Goal: Information Seeking & Learning: Compare options

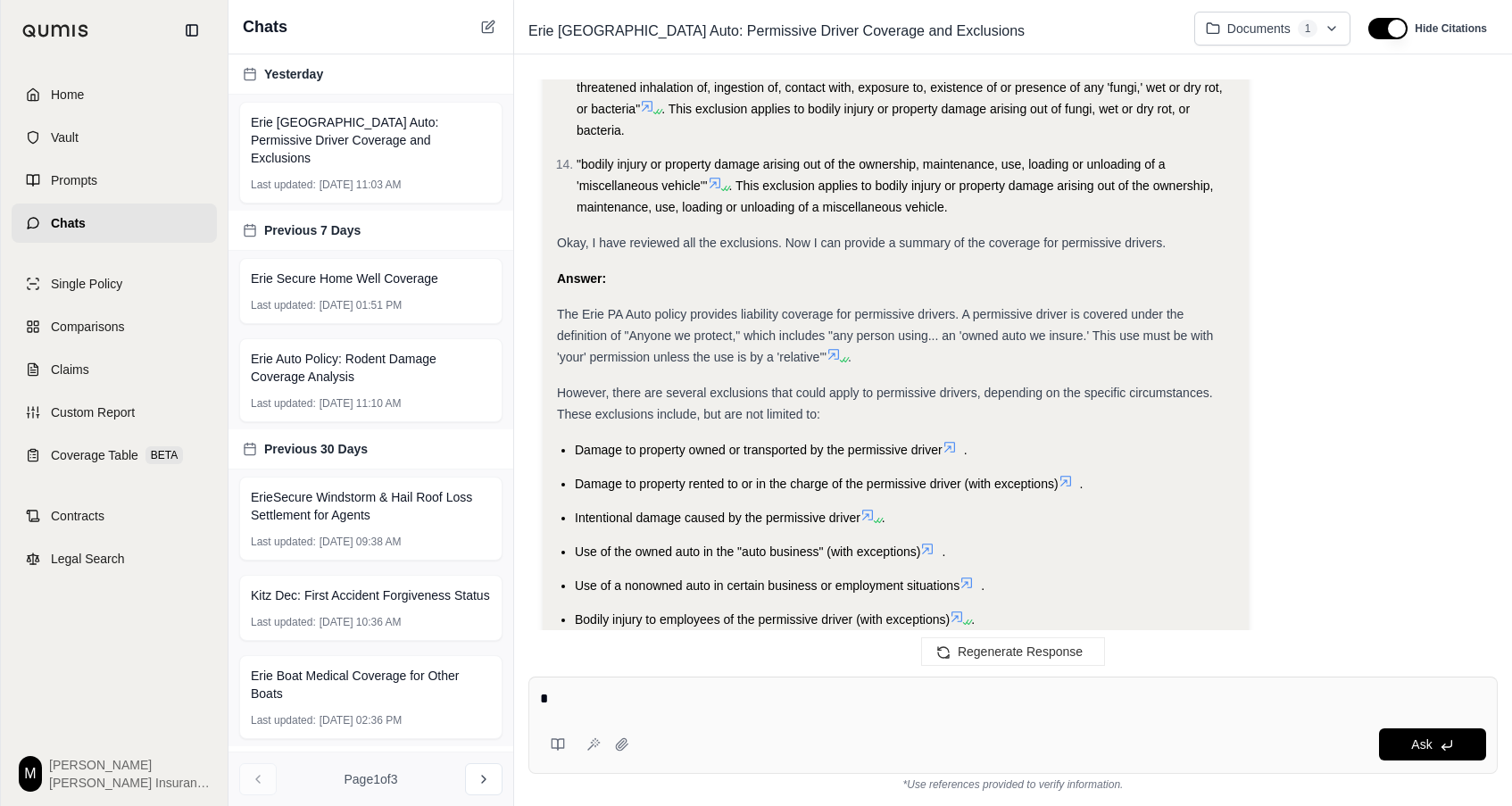
scroll to position [2014, 0]
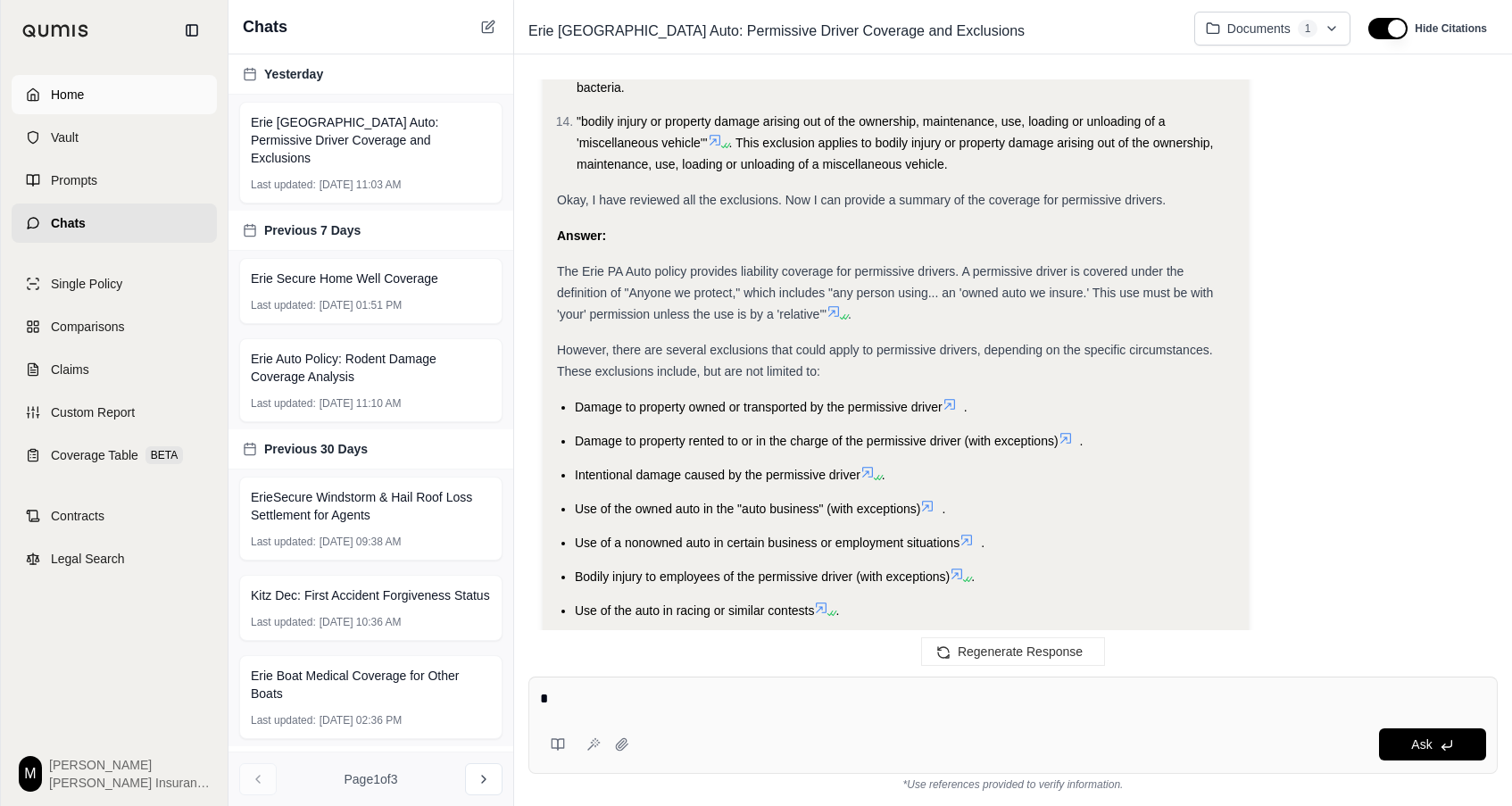
click at [52, 93] on span "Home" at bounding box center [67, 94] width 33 height 18
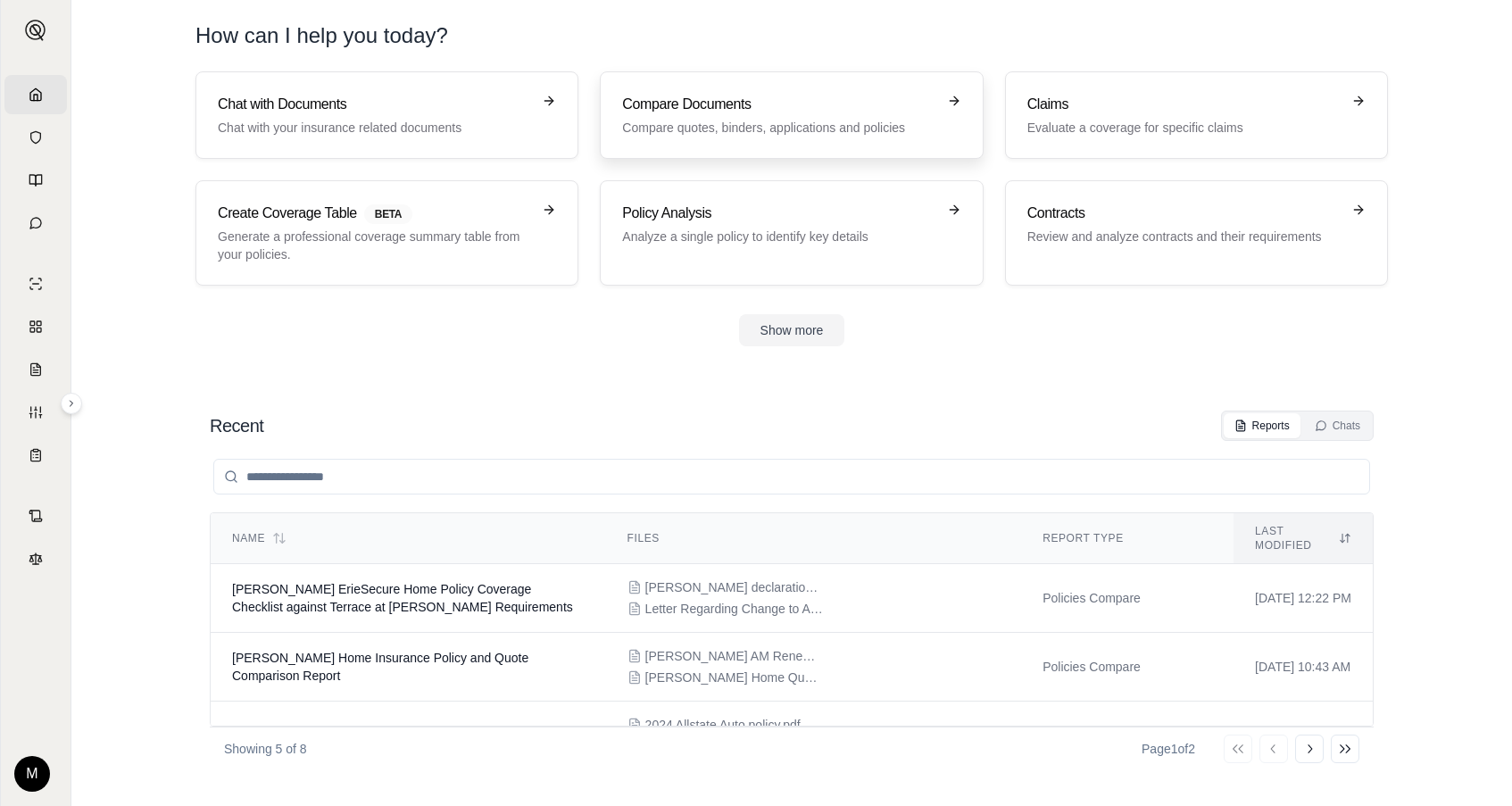
click at [893, 111] on h3 "Compare Documents" at bounding box center [778, 104] width 314 height 22
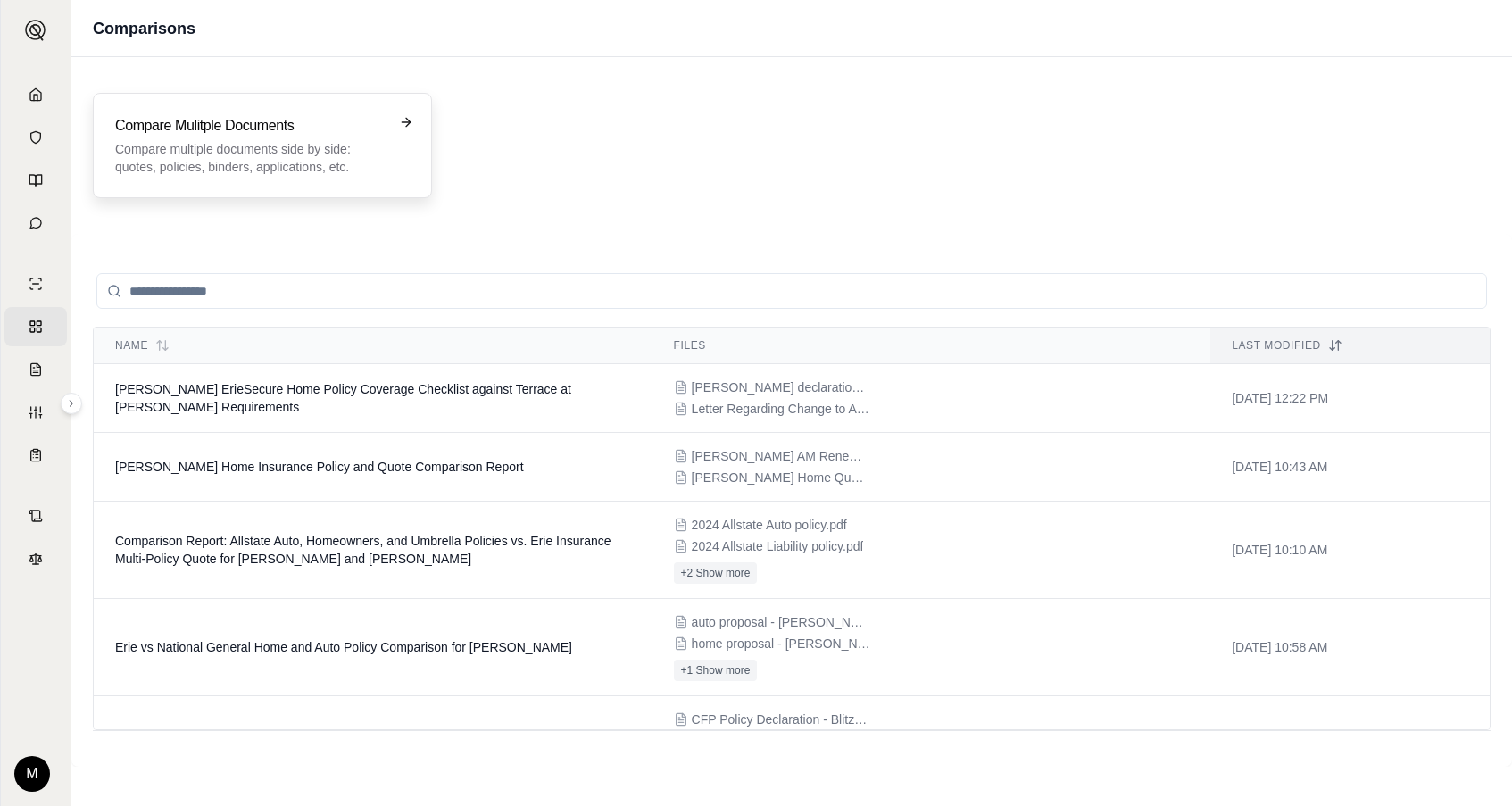
click at [250, 153] on p "Compare multiple documents side by side: quotes, policies, binders, application…" at bounding box center [250, 158] width 270 height 36
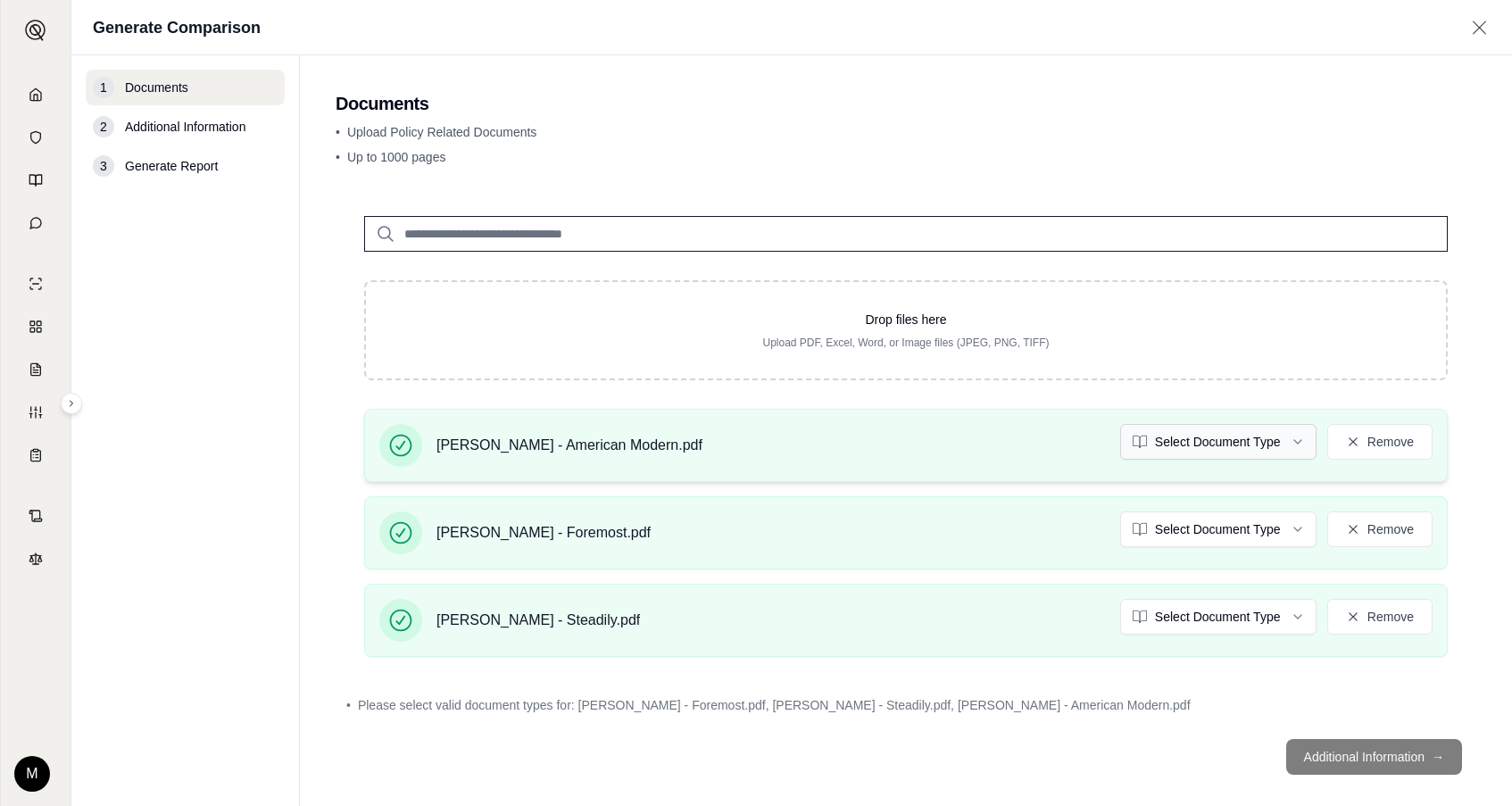
click at [1179, 447] on html "Home Vault Prompts Chats Single Policy Comparisons Claims Custom Report Coverag…" at bounding box center [756, 403] width 1512 height 806
click at [1185, 530] on html "Home Vault Prompts Chats Single Policy Comparisons Claims Custom Report Coverag…" at bounding box center [756, 403] width 1512 height 806
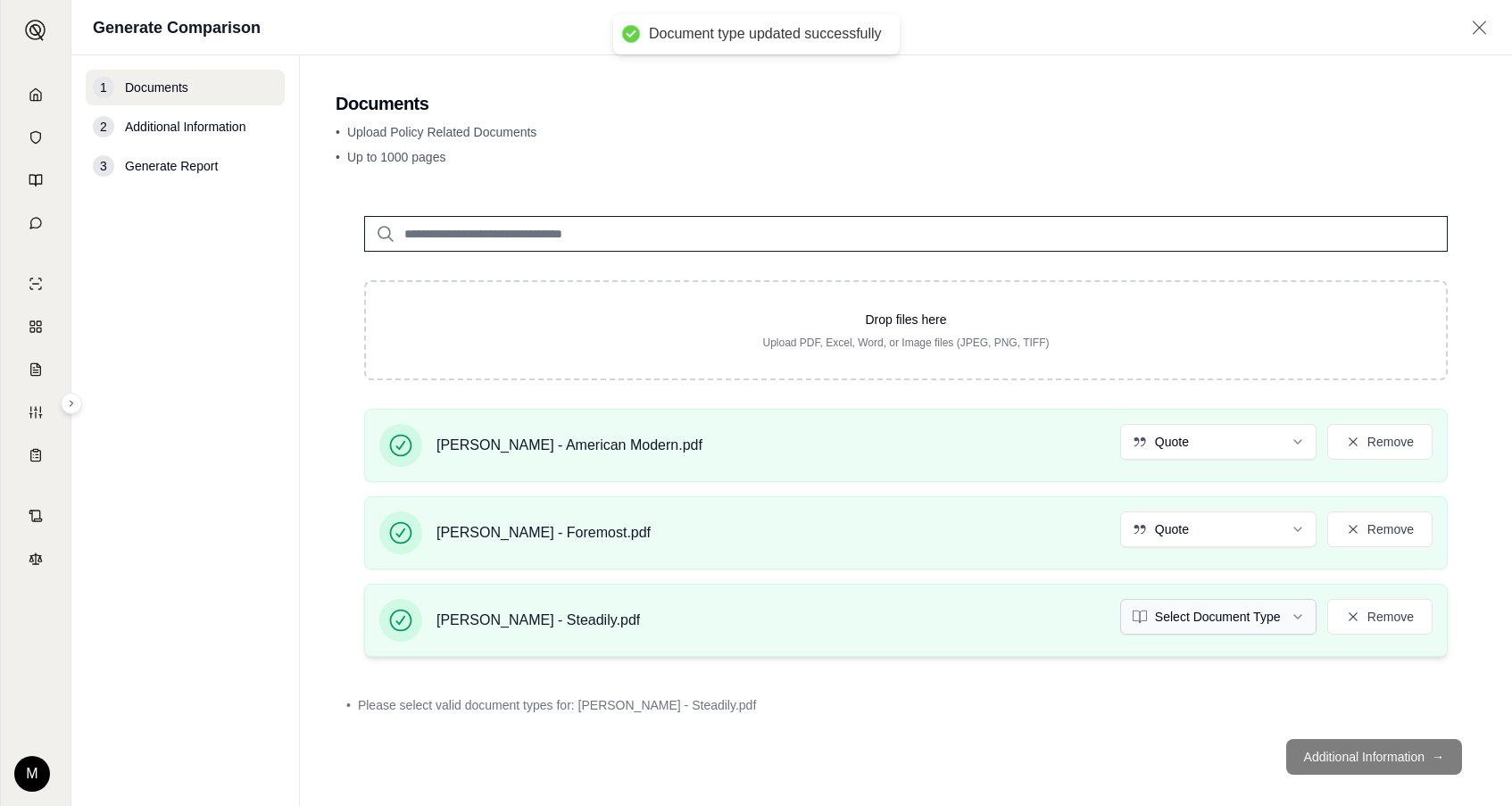
click at [1172, 620] on html "Document type updated successfully Document type updated successfully Home Vaul…" at bounding box center [756, 403] width 1512 height 806
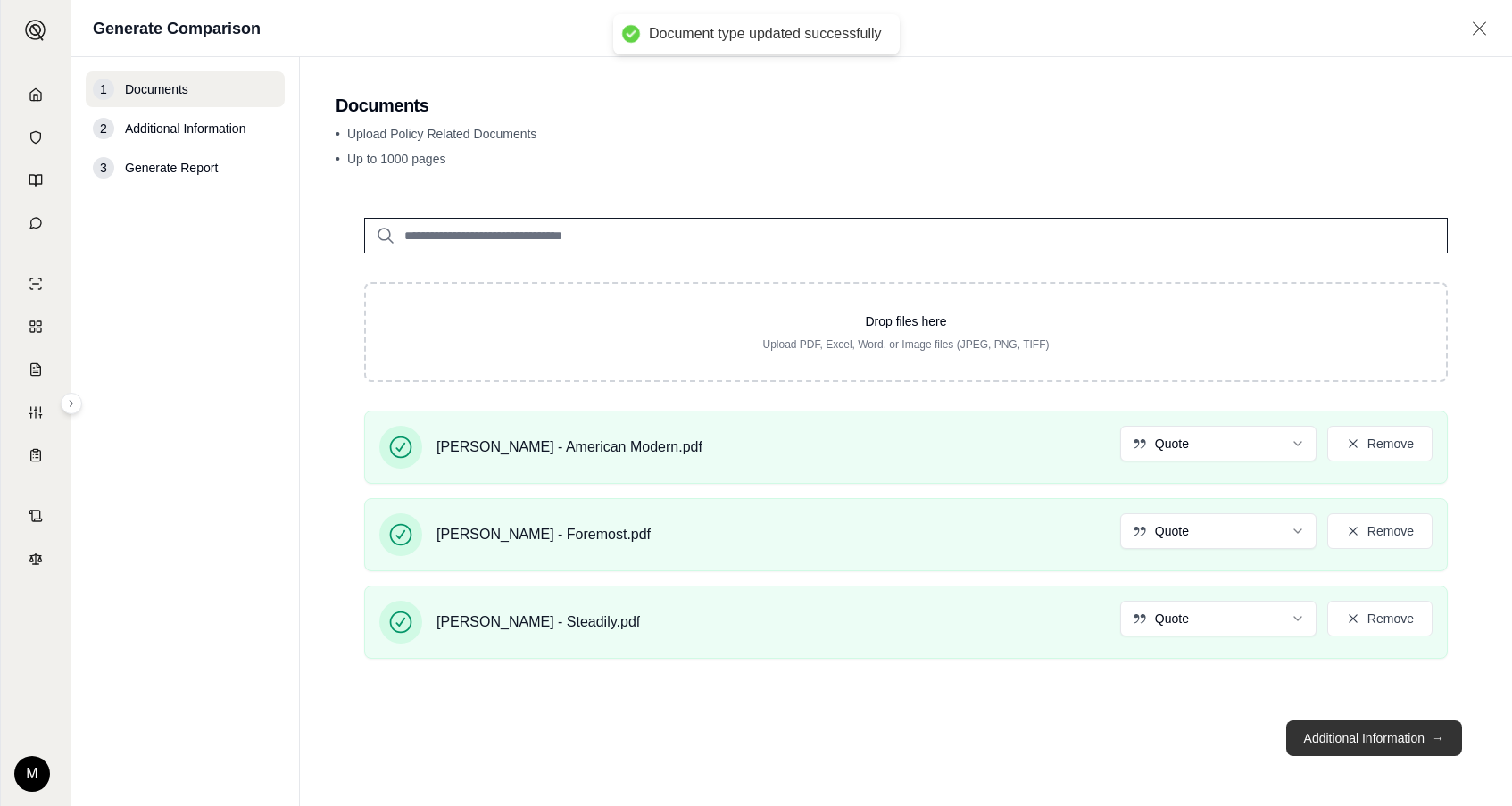
click at [1330, 734] on button "Additional Information →" at bounding box center [1374, 738] width 176 height 36
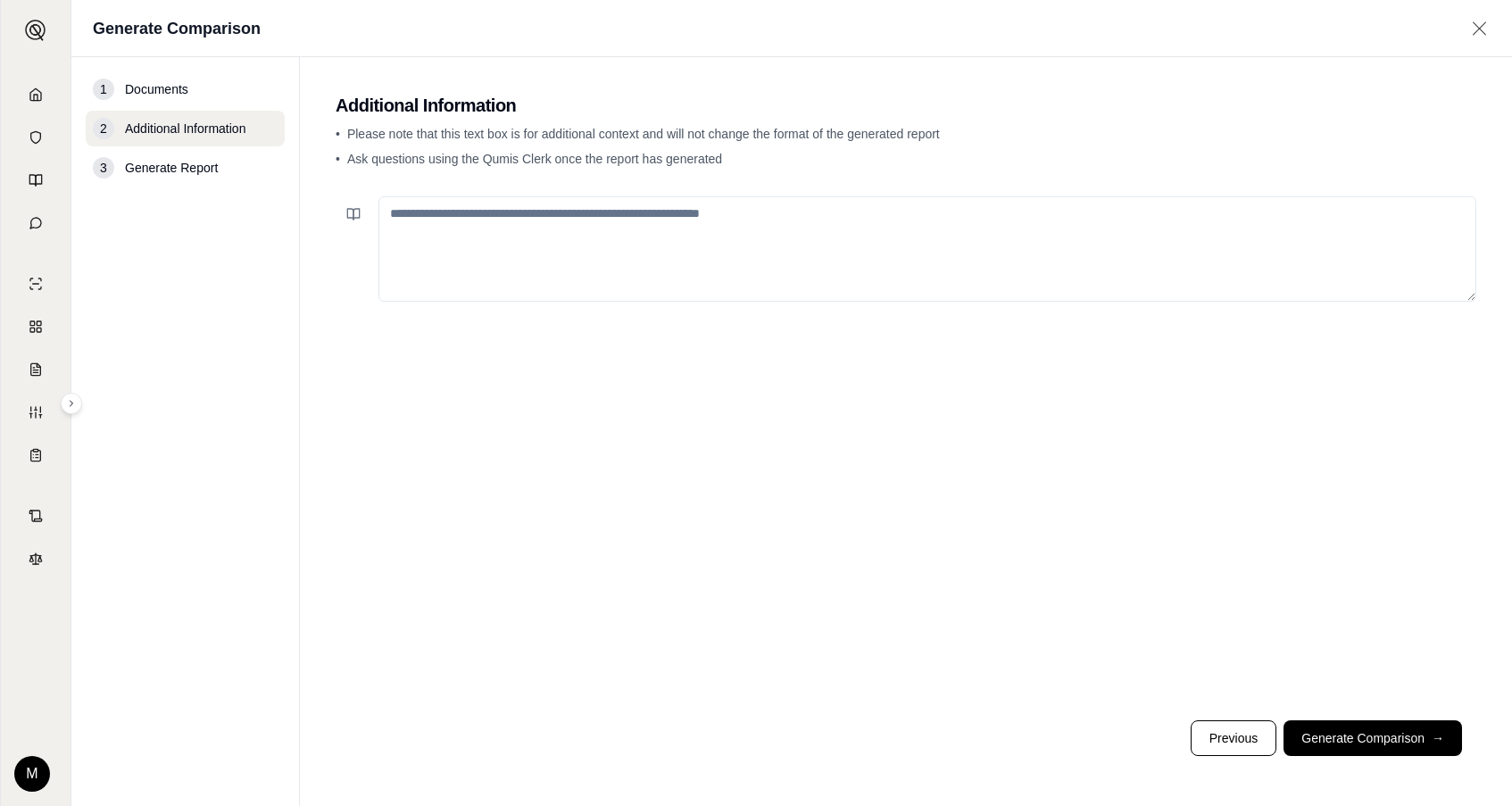
click at [732, 258] on textarea at bounding box center [927, 248] width 1098 height 105
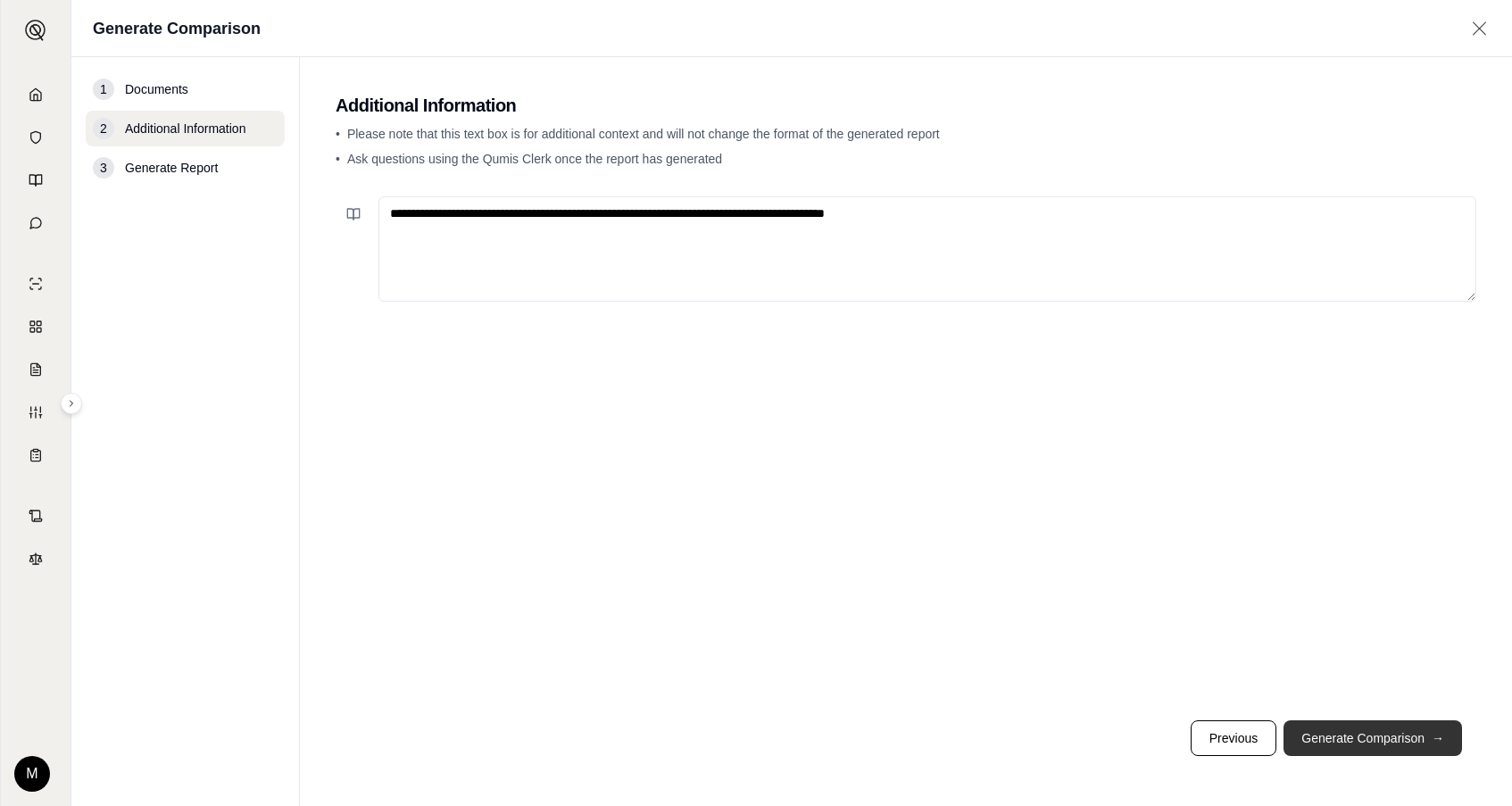
type textarea "**********"
click at [1304, 732] on button "Generate Comparison →" at bounding box center [1373, 738] width 179 height 36
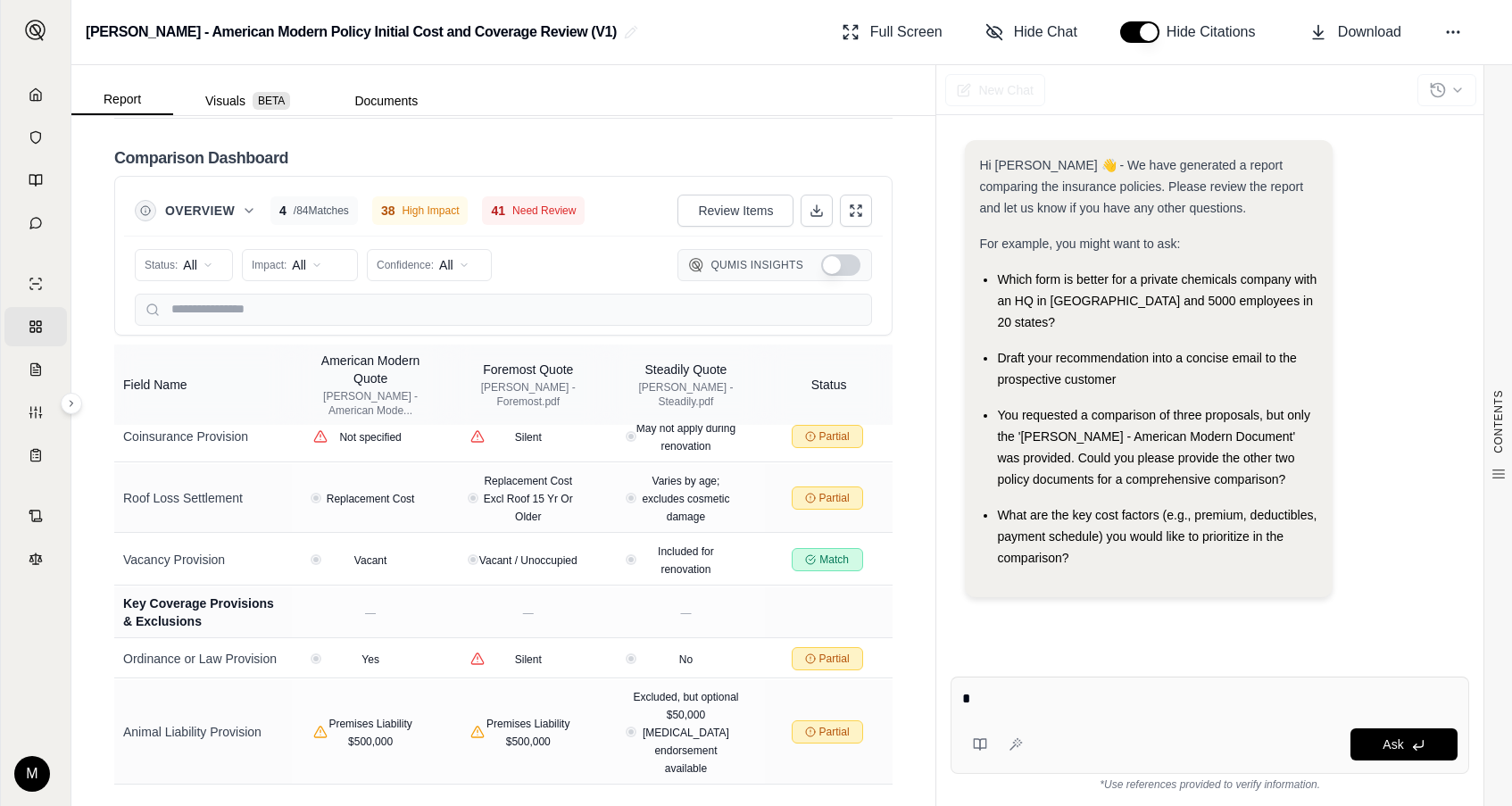
scroll to position [3722, 0]
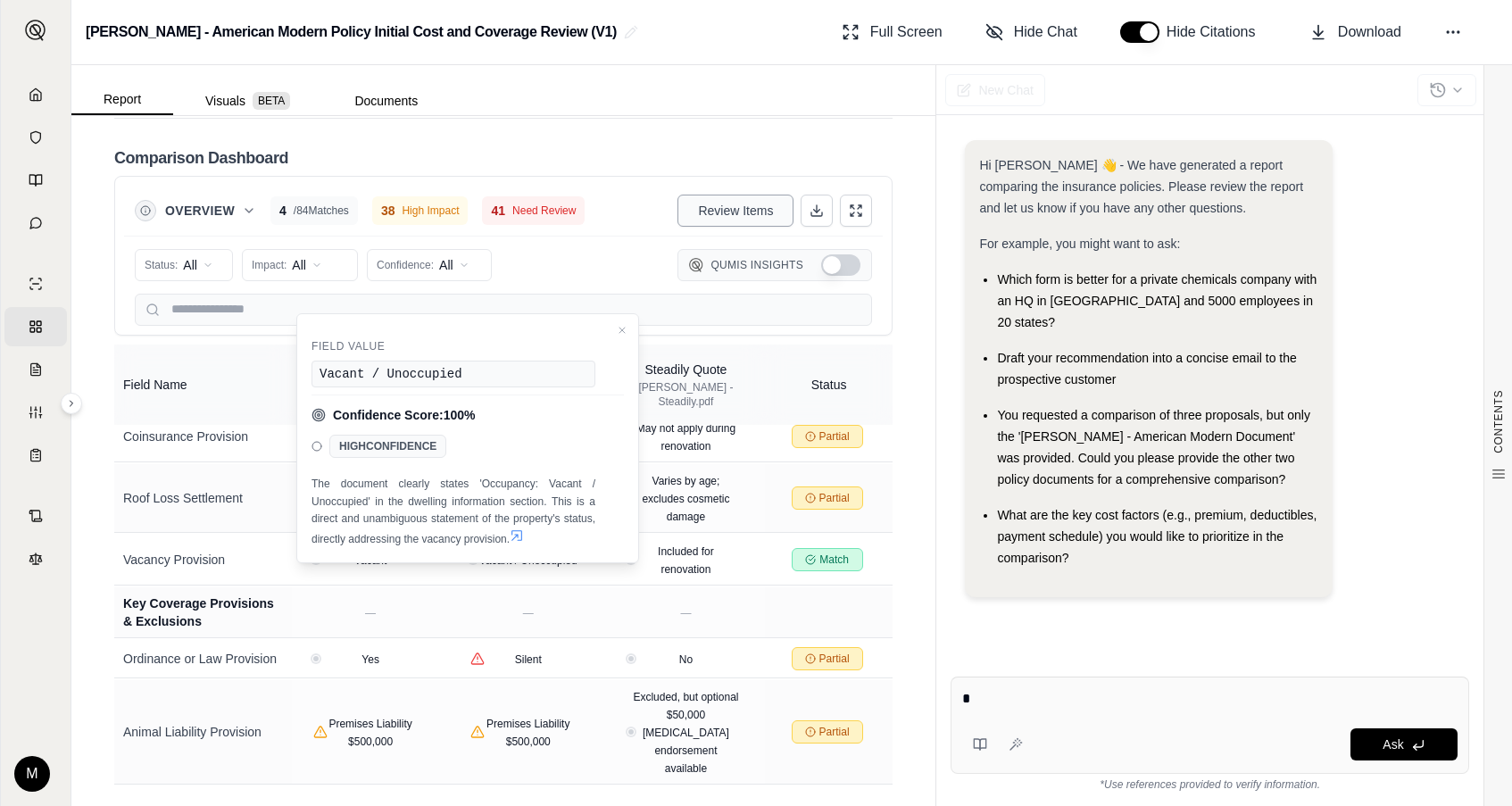
click at [707, 210] on span "Review Items" at bounding box center [735, 210] width 75 height 18
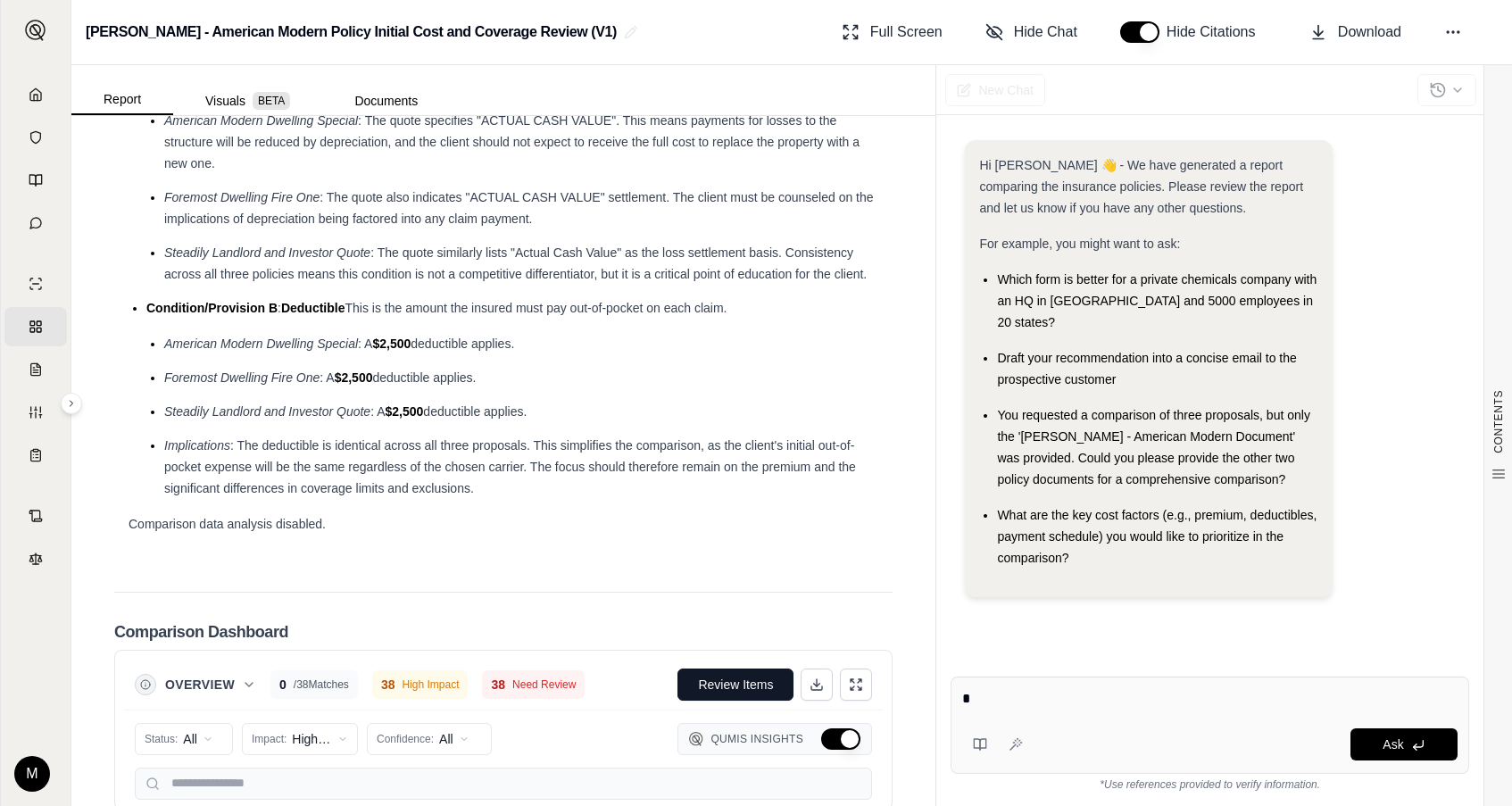
scroll to position [4302, 0]
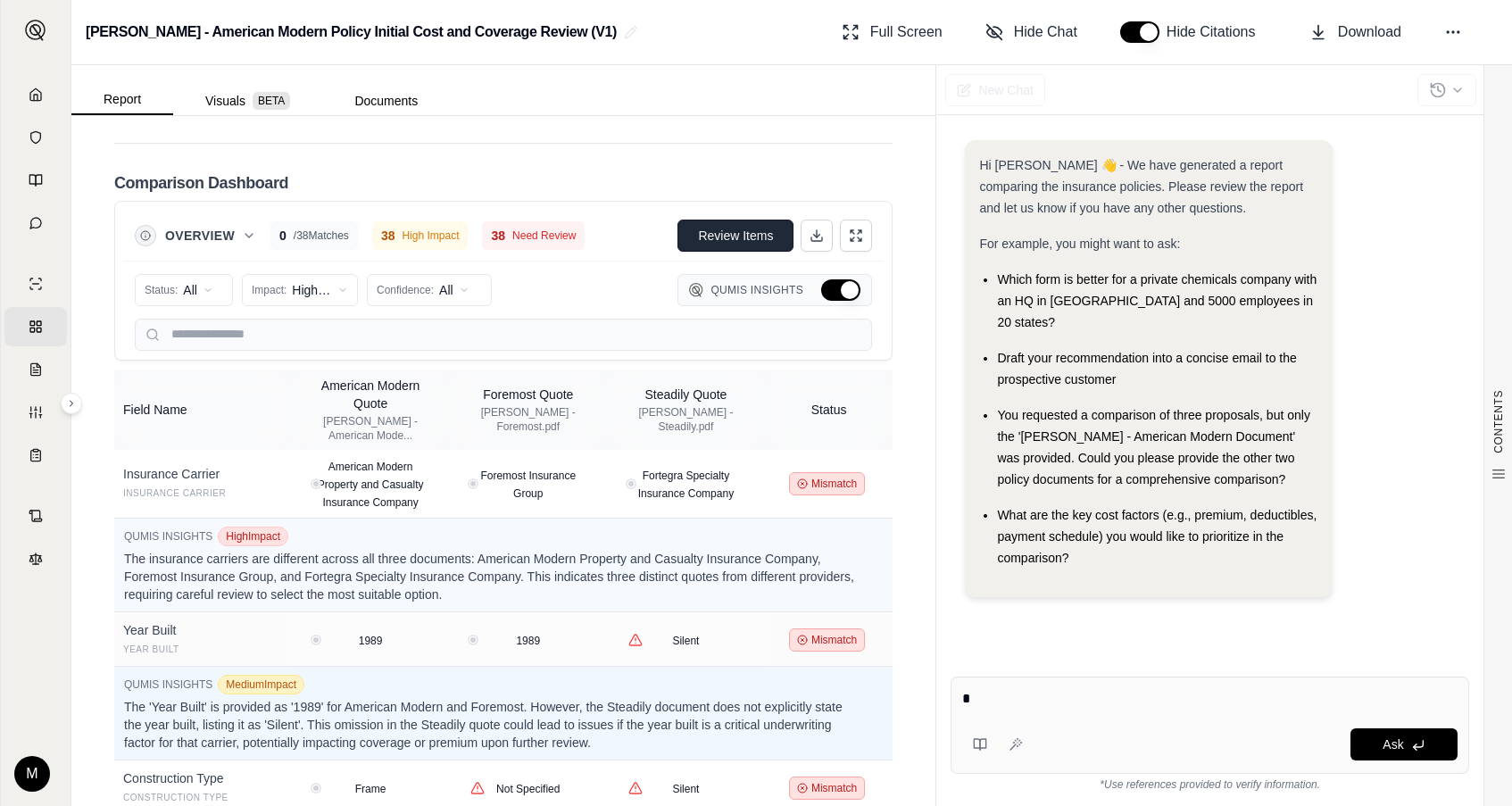
click at [705, 244] on span "Review Items" at bounding box center [735, 235] width 75 height 18
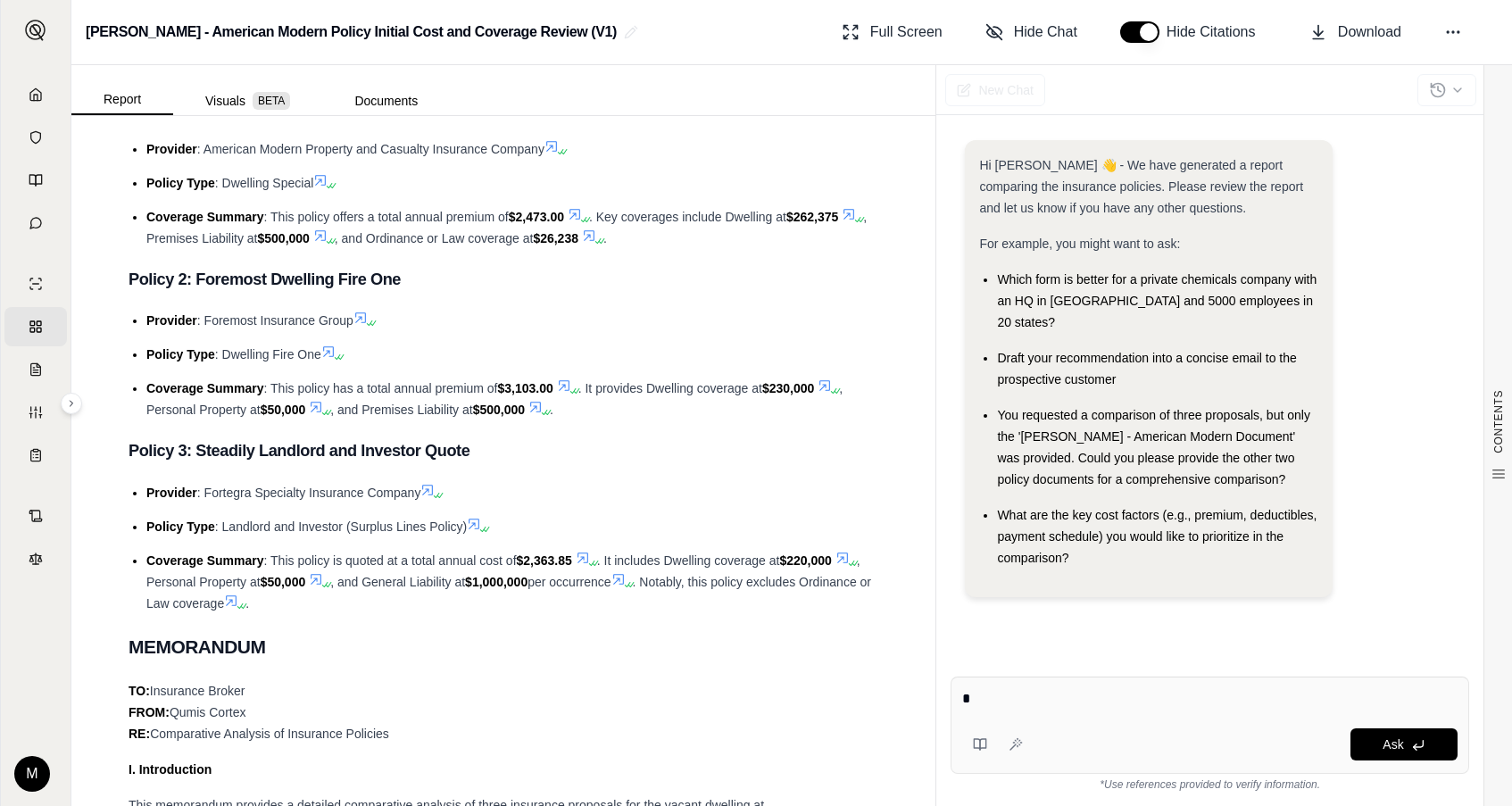
scroll to position [1001, 0]
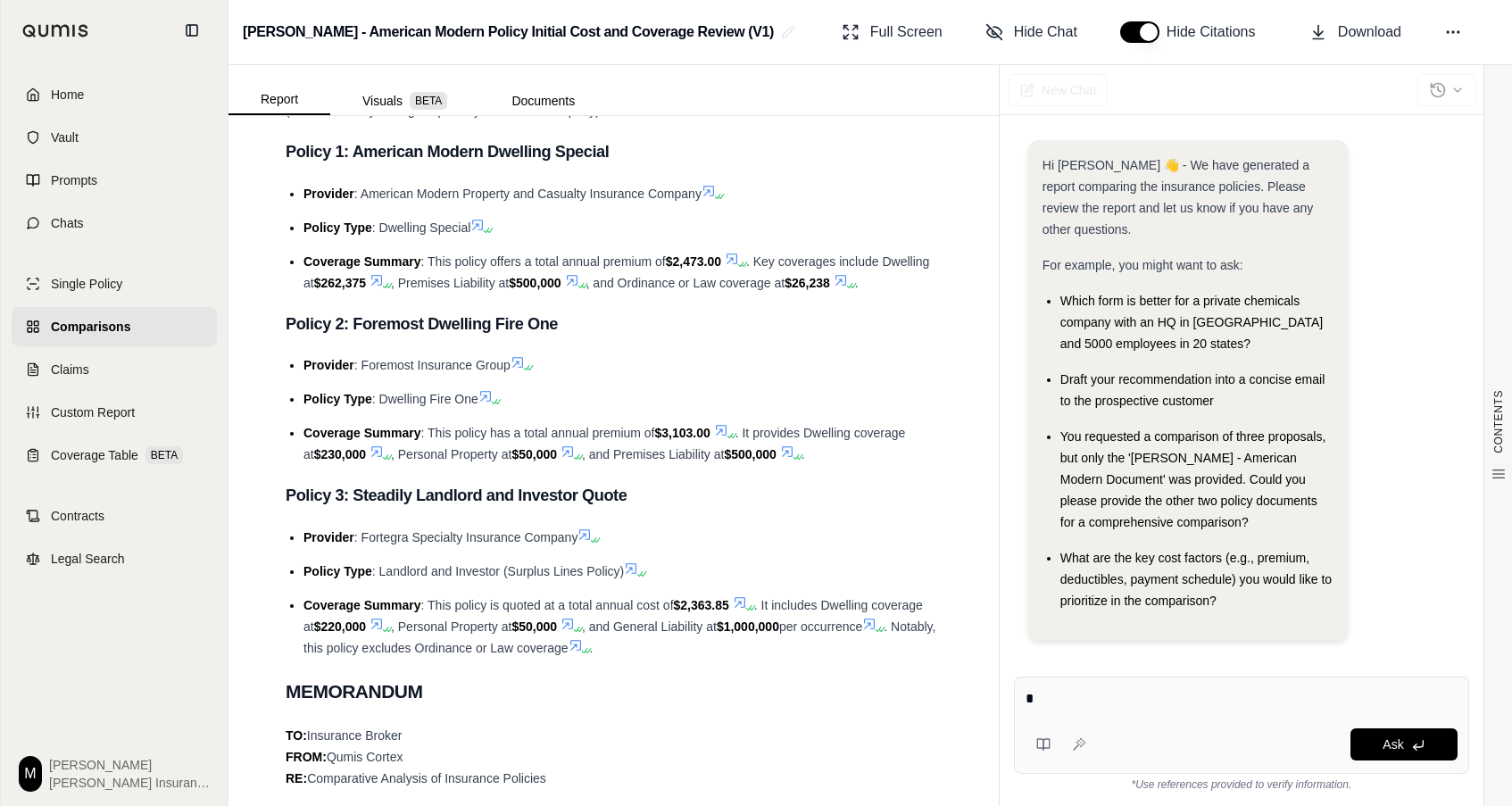
drag, startPoint x: 1457, startPoint y: 482, endPoint x: 1081, endPoint y: 9, distance: 604.2
click at [1457, 482] on div "Hi [PERSON_NAME] 👋 - We have generated a report comparing the insurance policie…" at bounding box center [1241, 386] width 455 height 522
